Goal: Check status: Check status

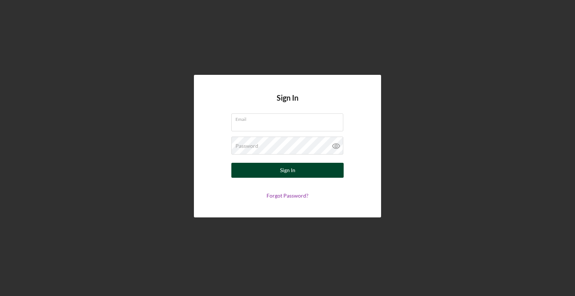
type input "[EMAIL_ADDRESS][DOMAIN_NAME]"
click at [280, 171] on button "Sign In" at bounding box center [287, 170] width 112 height 15
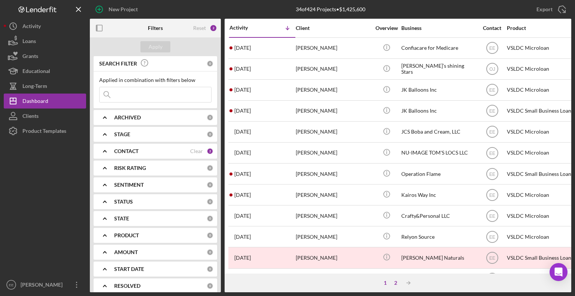
click at [393, 284] on div "2" at bounding box center [395, 283] width 10 height 6
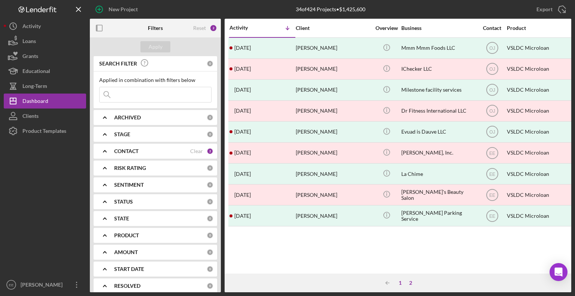
click at [400, 284] on div "1" at bounding box center [400, 283] width 10 height 6
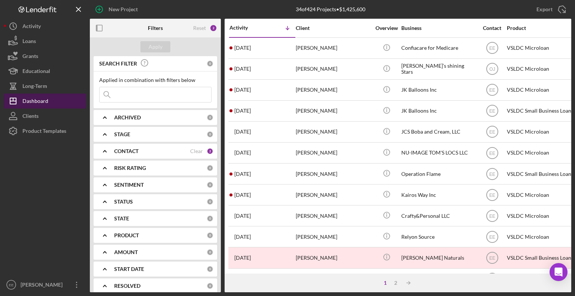
click at [34, 103] on div "Dashboard" at bounding box center [35, 102] width 26 height 17
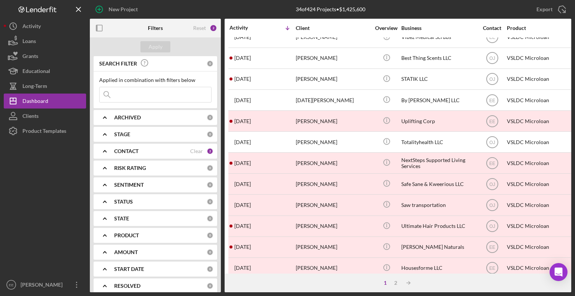
scroll to position [298, 0]
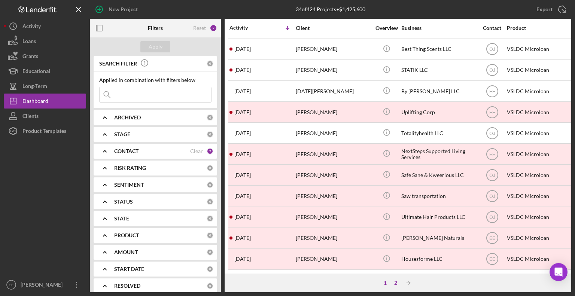
click at [393, 284] on div "2" at bounding box center [395, 283] width 10 height 6
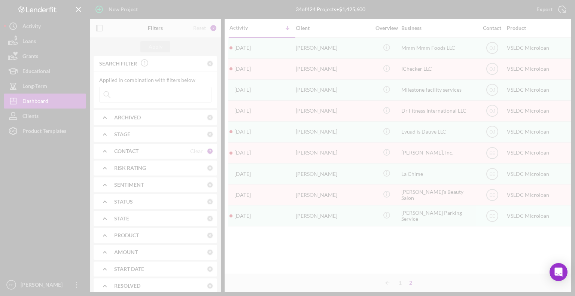
scroll to position [0, 0]
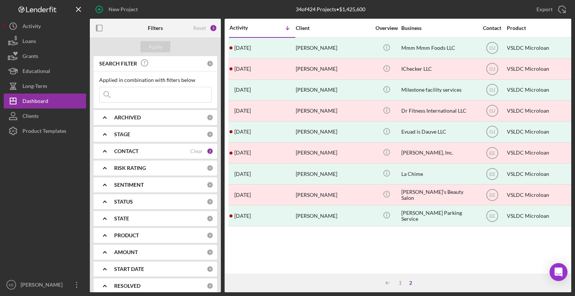
click at [136, 155] on div "CONTACT Clear 2" at bounding box center [163, 151] width 99 height 15
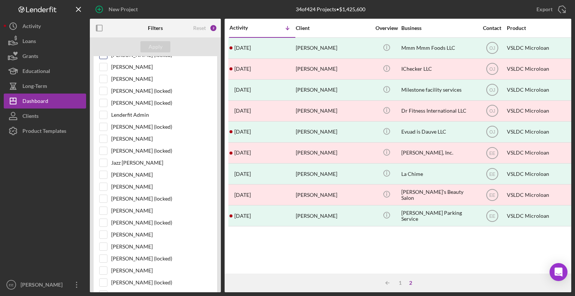
scroll to position [187, 0]
click at [103, 186] on input "Ryan Morgan" at bounding box center [103, 186] width 7 height 7
checkbox input "true"
click at [158, 47] on div "Apply" at bounding box center [156, 46] width 14 height 11
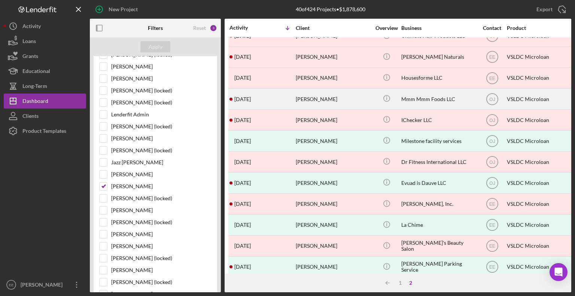
scroll to position [88, 0]
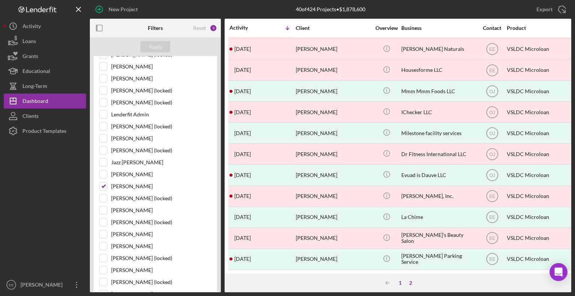
click at [398, 283] on div "1" at bounding box center [400, 283] width 10 height 6
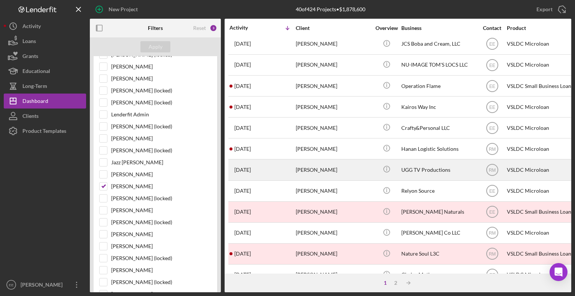
click at [318, 170] on div "Shylise Simpson" at bounding box center [333, 170] width 75 height 20
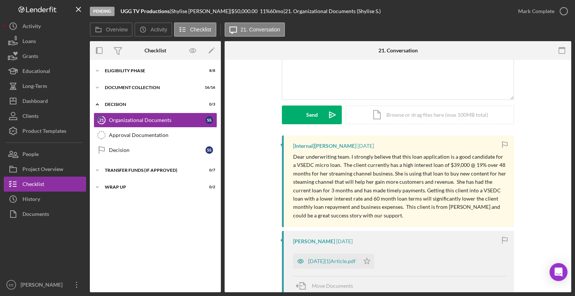
scroll to position [75, 0]
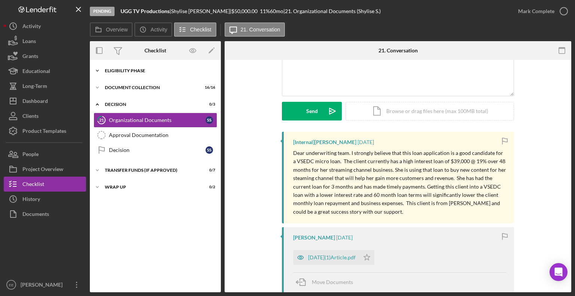
click at [142, 71] on div "Eligibility Phase" at bounding box center [158, 70] width 107 height 4
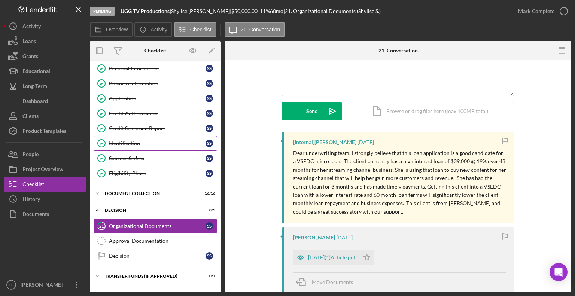
scroll to position [28, 0]
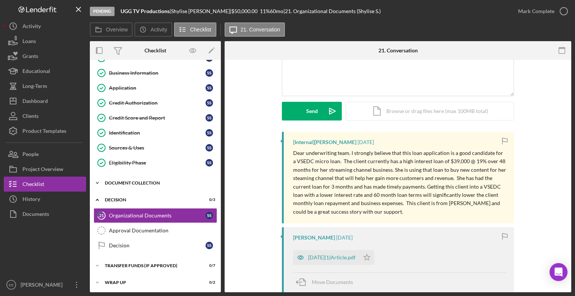
click at [135, 182] on div "Document Collection" at bounding box center [158, 183] width 107 height 4
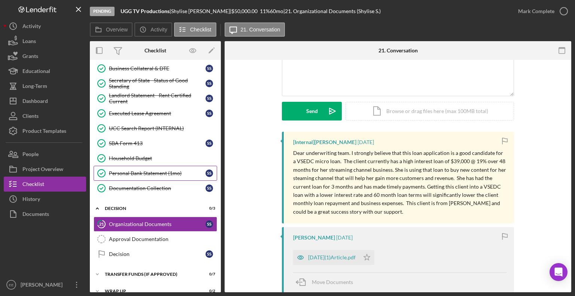
scroll to position [269, 0]
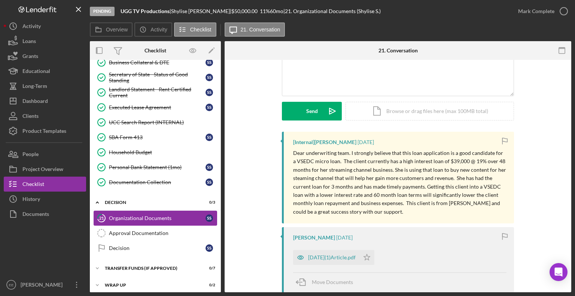
click at [132, 215] on div "Organizational Documents" at bounding box center [157, 218] width 97 height 6
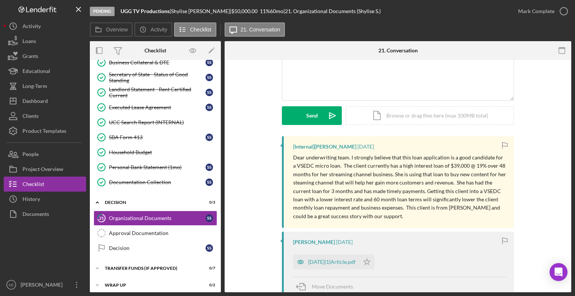
scroll to position [191, 0]
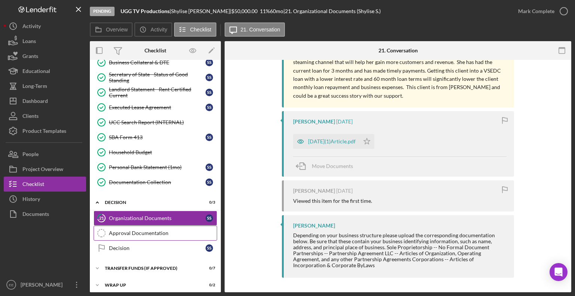
click at [153, 230] on div "Approval Documentation" at bounding box center [163, 233] width 108 height 6
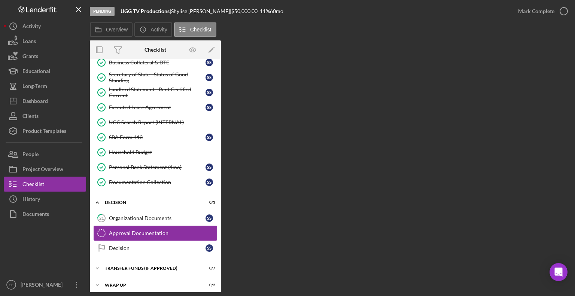
scroll to position [269, 0]
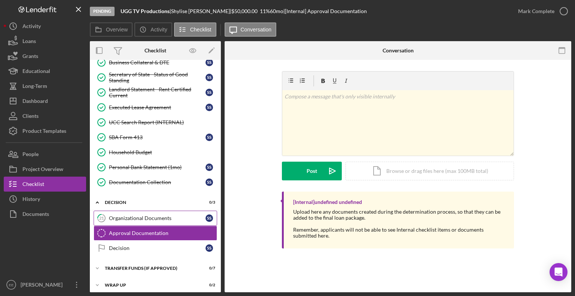
click at [135, 215] on div "Organizational Documents" at bounding box center [157, 218] width 97 height 6
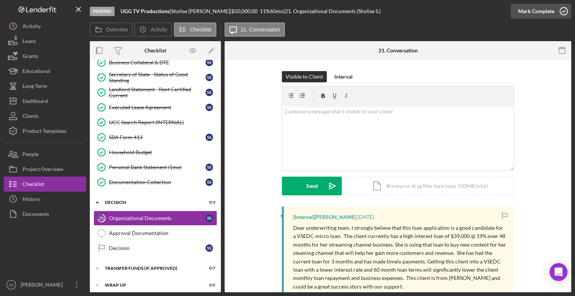
click at [565, 10] on icon "button" at bounding box center [563, 11] width 19 height 19
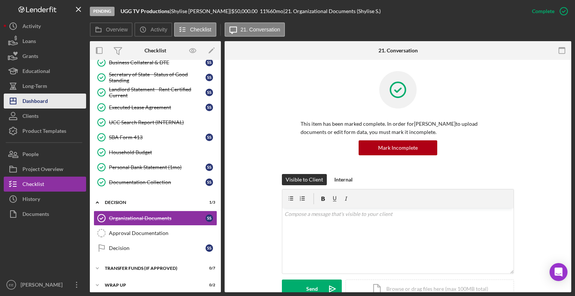
click at [28, 101] on div "Dashboard" at bounding box center [34, 102] width 25 height 17
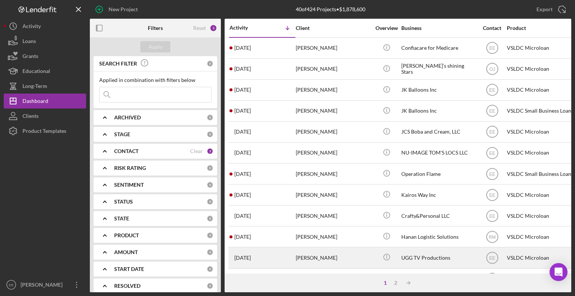
click at [316, 258] on div "[PERSON_NAME]" at bounding box center [333, 258] width 75 height 20
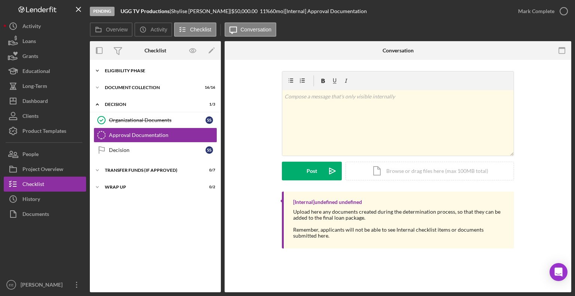
click at [141, 73] on div "Icon/Expander Eligibility Phase 8 / 8" at bounding box center [155, 70] width 131 height 15
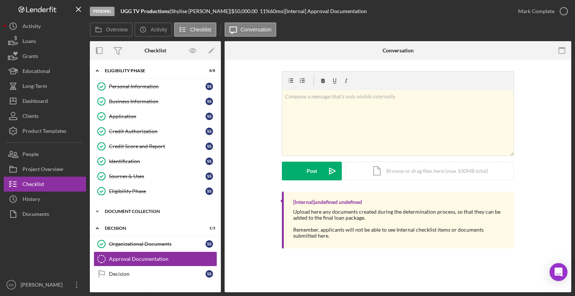
click at [137, 211] on div "Document Collection" at bounding box center [158, 211] width 107 height 4
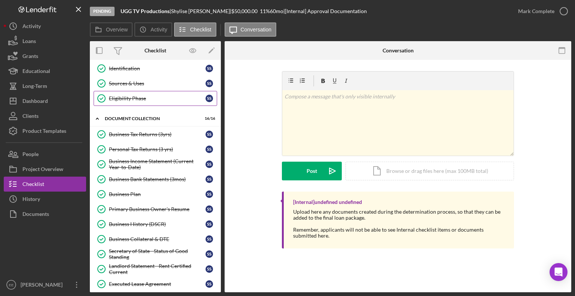
scroll to position [112, 0]
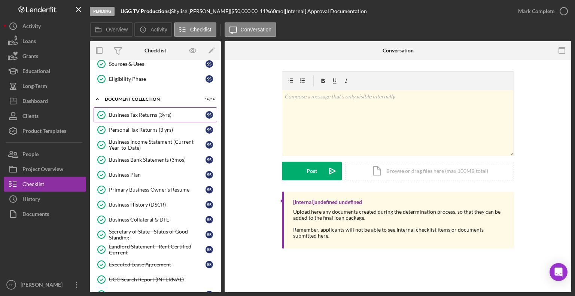
click at [134, 112] on div "Business Tax Returns (3yrs)" at bounding box center [157, 115] width 97 height 6
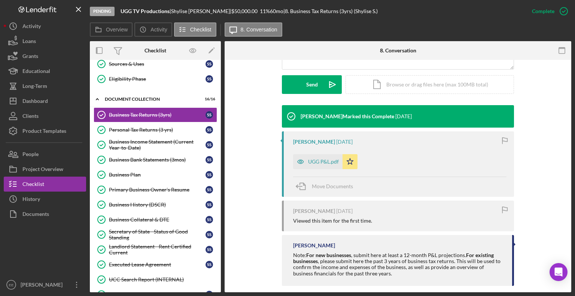
scroll to position [213, 0]
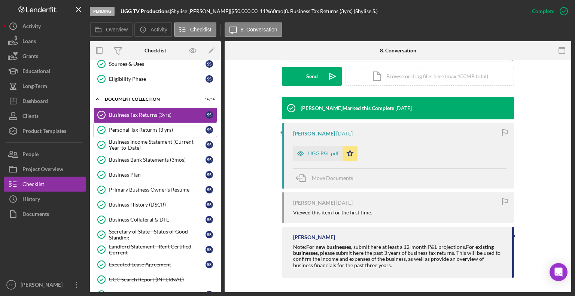
click at [130, 127] on div "Personal Tax Returns (3 yrs)" at bounding box center [157, 130] width 97 height 6
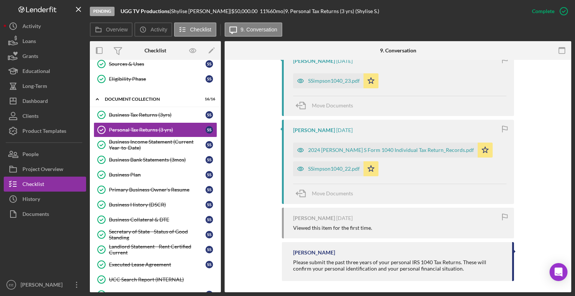
scroll to position [288, 0]
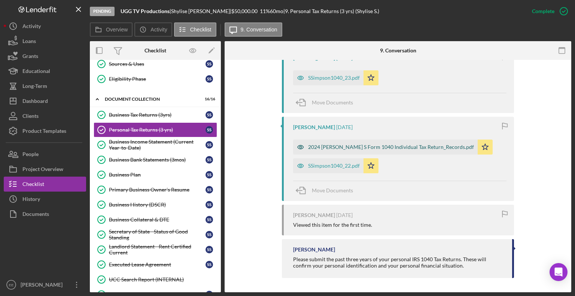
click at [382, 145] on div "2024 Simpson S Form 1040 Individual Tax Return_Records.pdf" at bounding box center [391, 147] width 166 height 6
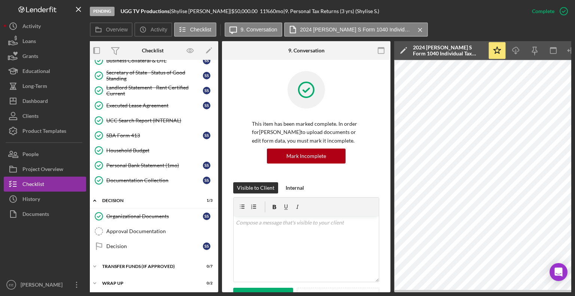
scroll to position [0, 0]
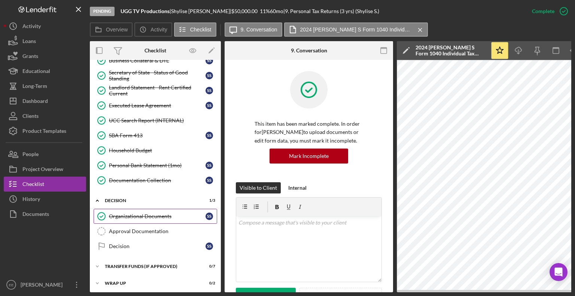
click at [142, 216] on link "Organizational Documents Organizational Documents S S" at bounding box center [155, 216] width 123 height 15
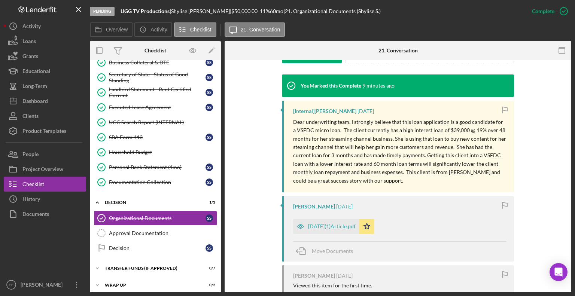
scroll to position [262, 0]
